Goal: Task Accomplishment & Management: Manage account settings

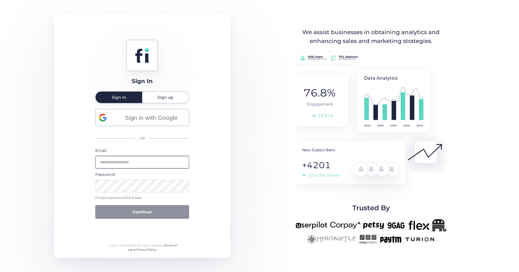
type input "**********"
click at [137, 213] on button "Continue" at bounding box center [142, 212] width 94 height 14
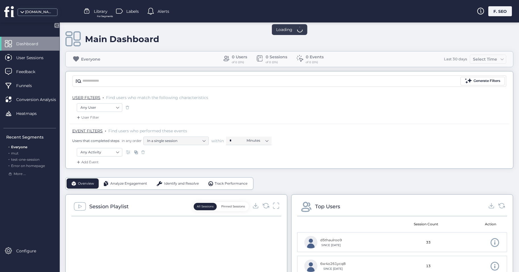
click at [498, 15] on div "F. SEO" at bounding box center [500, 11] width 24 height 10
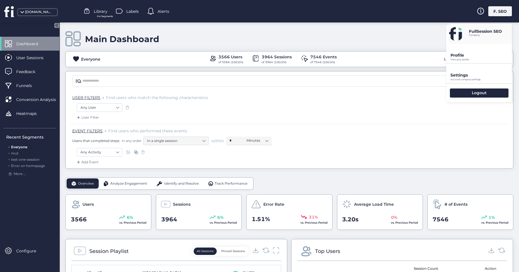
click at [466, 78] on p "Account company settings" at bounding box center [481, 79] width 61 height 3
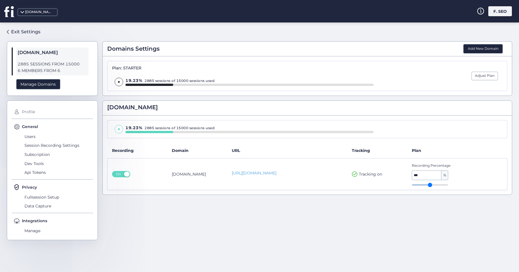
click at [28, 113] on span "Profile" at bounding box center [56, 112] width 73 height 9
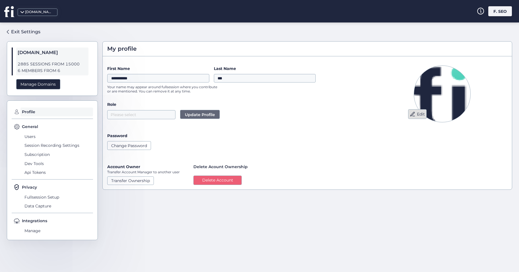
click at [421, 113] on button "Edit" at bounding box center [417, 114] width 18 height 10
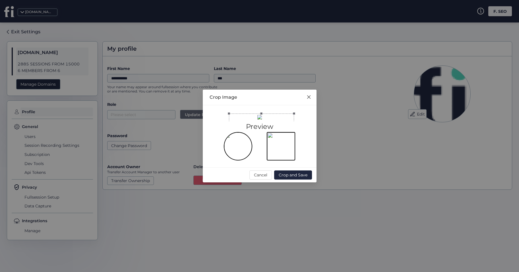
drag, startPoint x: 269, startPoint y: 125, endPoint x: 305, endPoint y: 101, distance: 42.8
click at [294, 124] on div at bounding box center [261, 146] width 65 height 65
click at [310, 95] on icon "Close" at bounding box center [309, 97] width 5 height 5
